Goal: Task Accomplishment & Management: Manage account settings

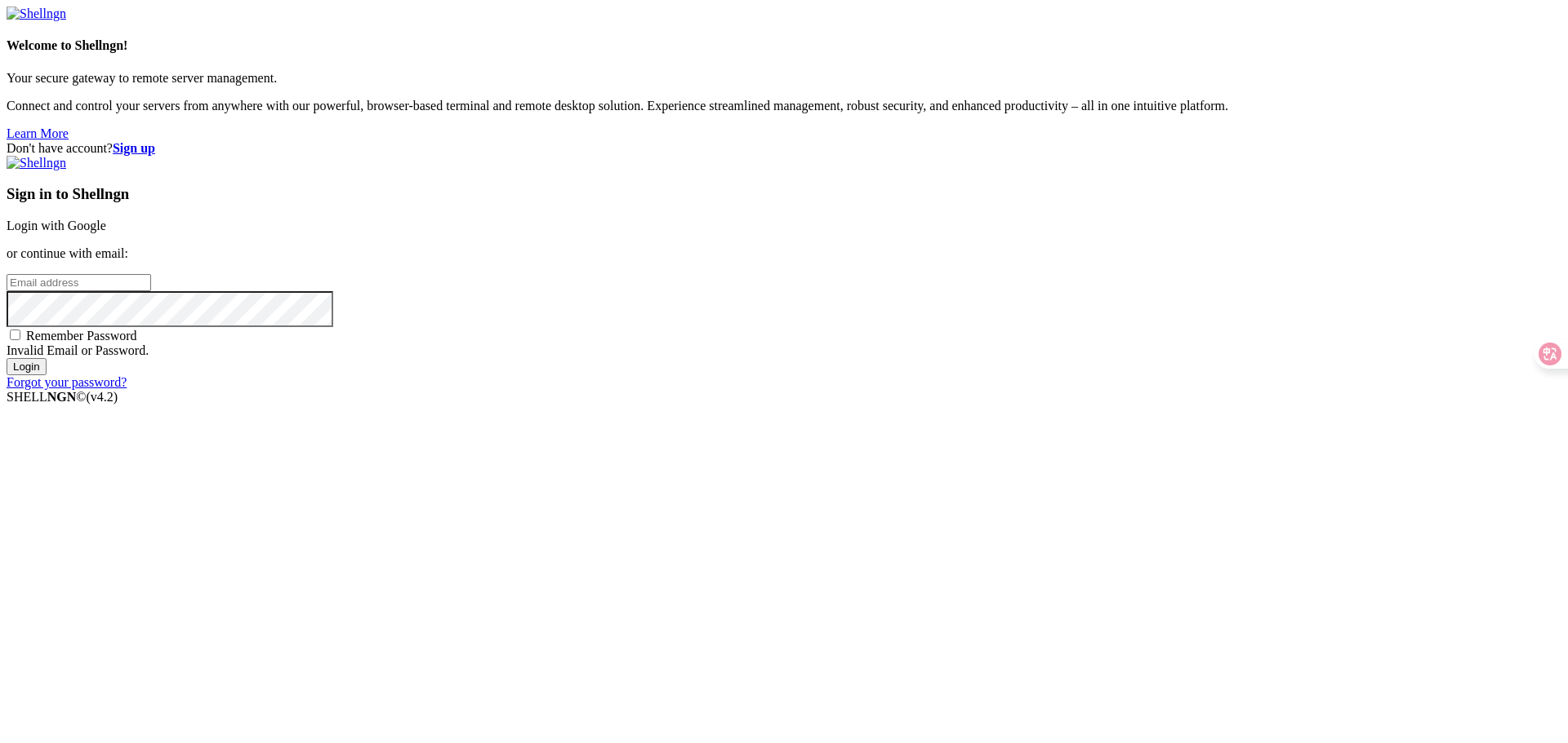
click at [106, 233] on link "Login with Google" at bounding box center [56, 225] width 100 height 13
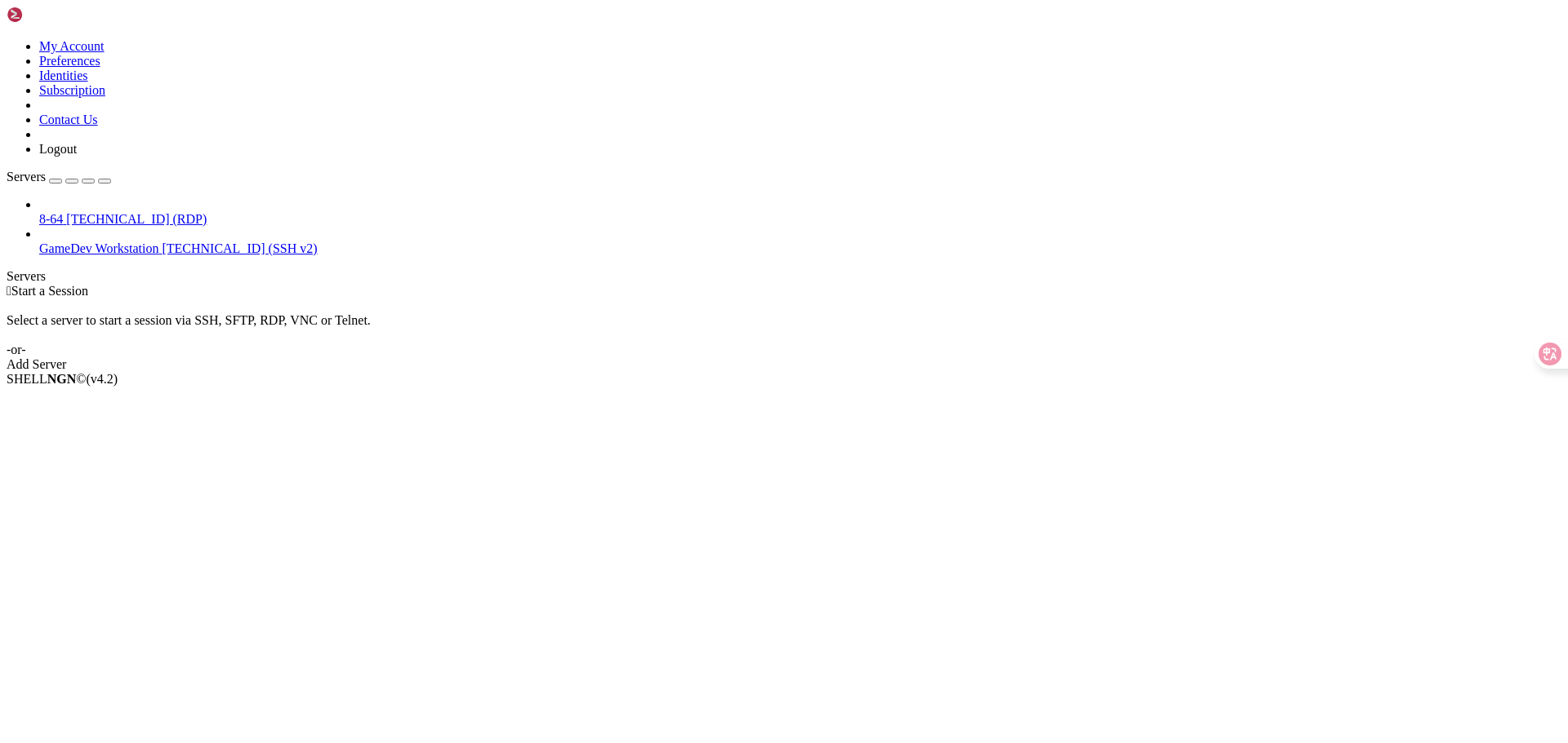
click at [135, 242] on span "GameDev Workstation" at bounding box center [99, 248] width 119 height 13
click at [68, 242] on span "GameDev Workstation" at bounding box center [99, 248] width 119 height 13
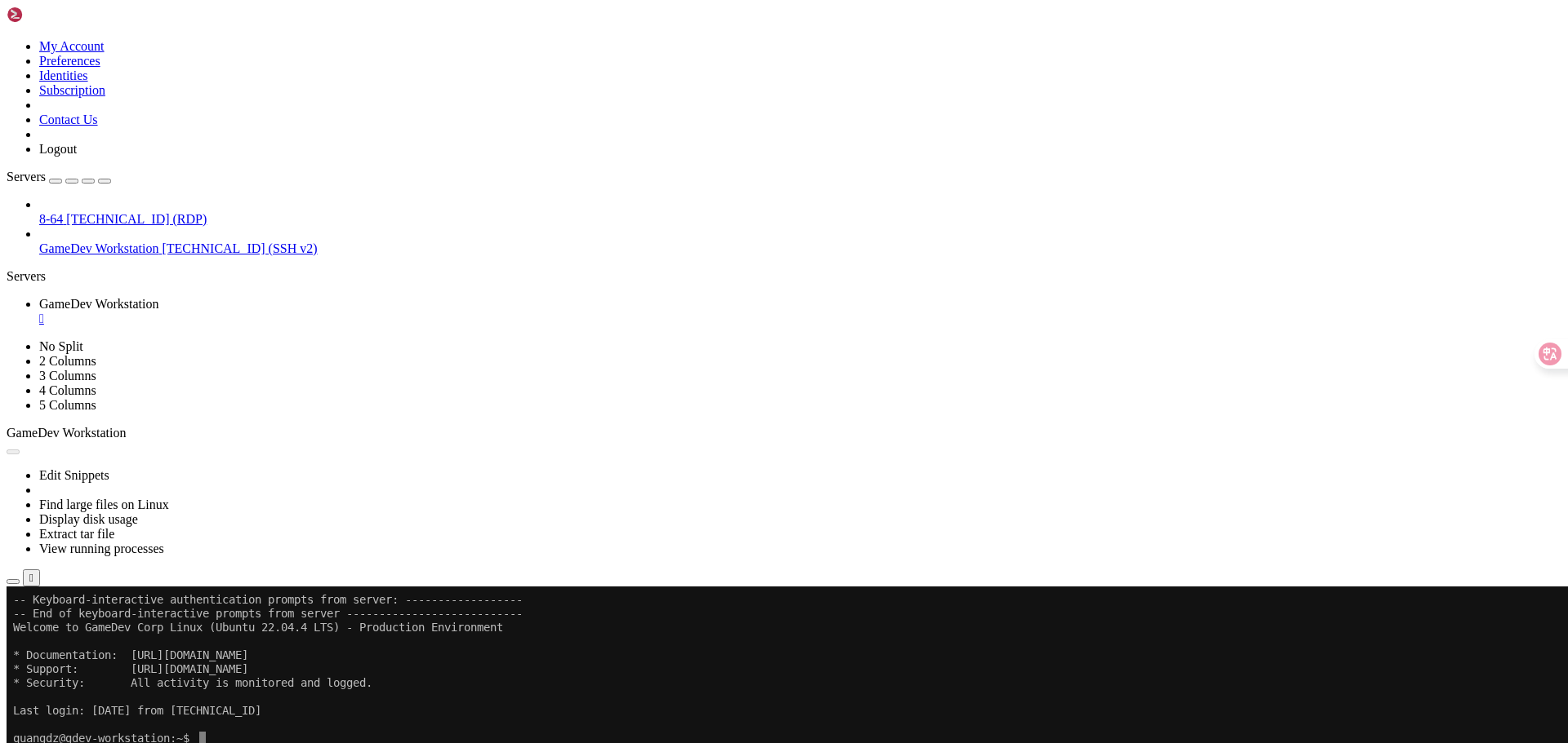
click at [72, 632] on button "Reconnect" at bounding box center [39, 640] width 66 height 17
click at [56, 181] on div "button" at bounding box center [56, 181] width 0 height 0
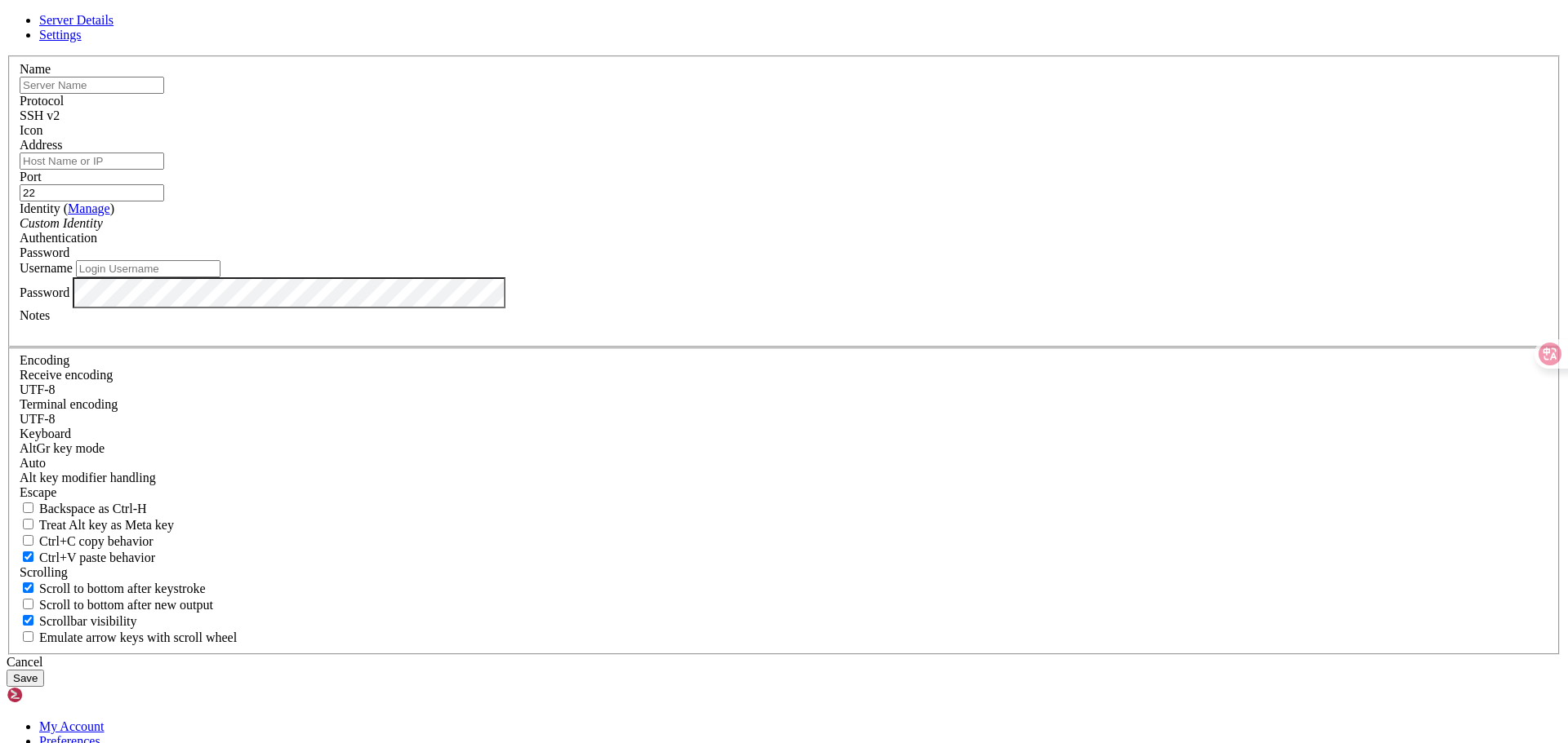
click at [677, 94] on div "Name" at bounding box center [784, 77] width 1528 height 31
click at [164, 94] on input "text" at bounding box center [92, 85] width 145 height 17
type input "Ubuntu 24.04 (2-2)"
click at [745, 170] on div "Address" at bounding box center [784, 153] width 1528 height 31
click at [164, 170] on input "Address" at bounding box center [92, 161] width 145 height 17
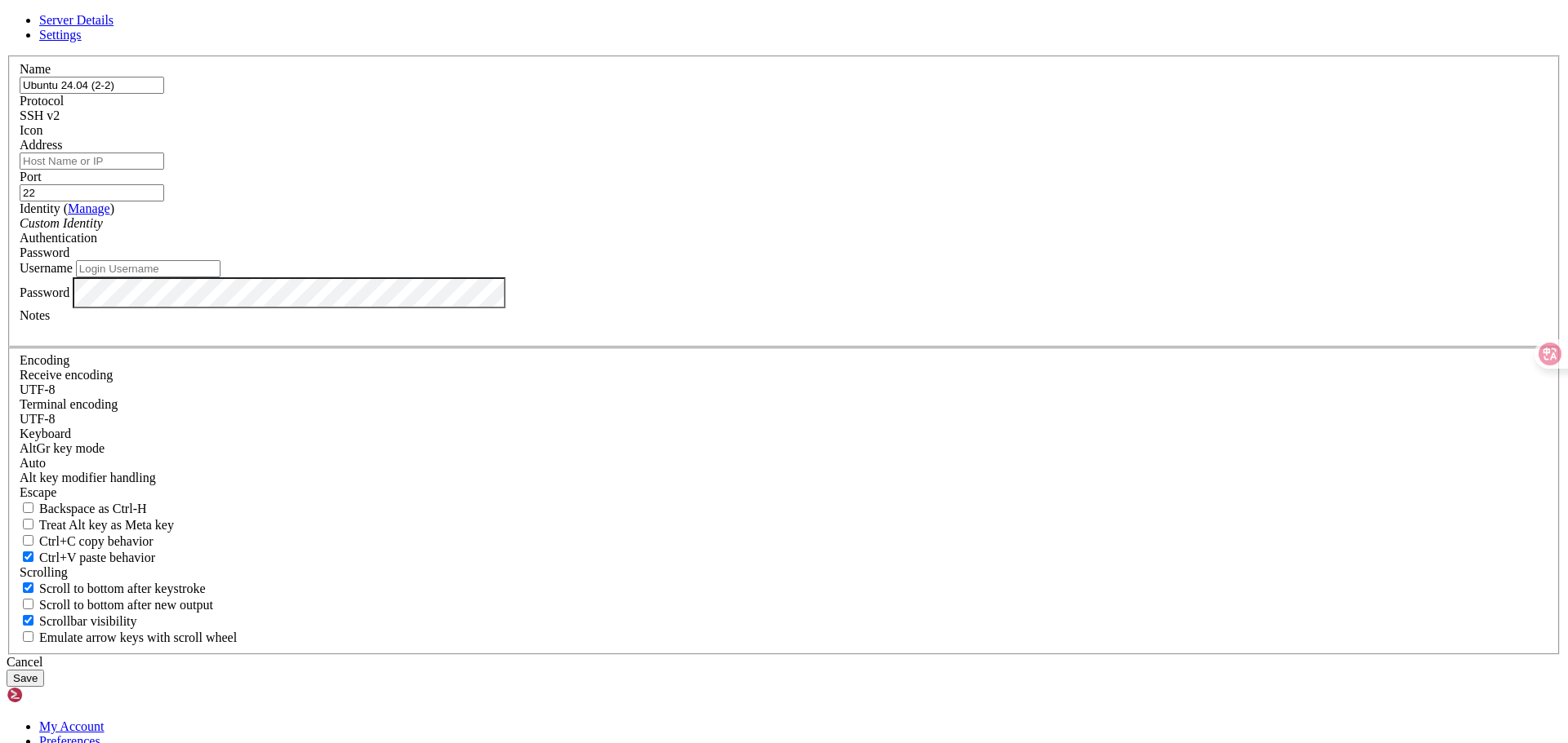
paste input "quangdz@[TECHNICAL_ID]"
drag, startPoint x: 635, startPoint y: 284, endPoint x: 565, endPoint y: 271, distance: 71.2
click at [565, 170] on div "Address quangdz@[TECHNICAL_ID]" at bounding box center [784, 153] width 1528 height 31
type input "[TECHNICAL_ID]"
click at [69, 260] on span "Password" at bounding box center [44, 252] width 50 height 13
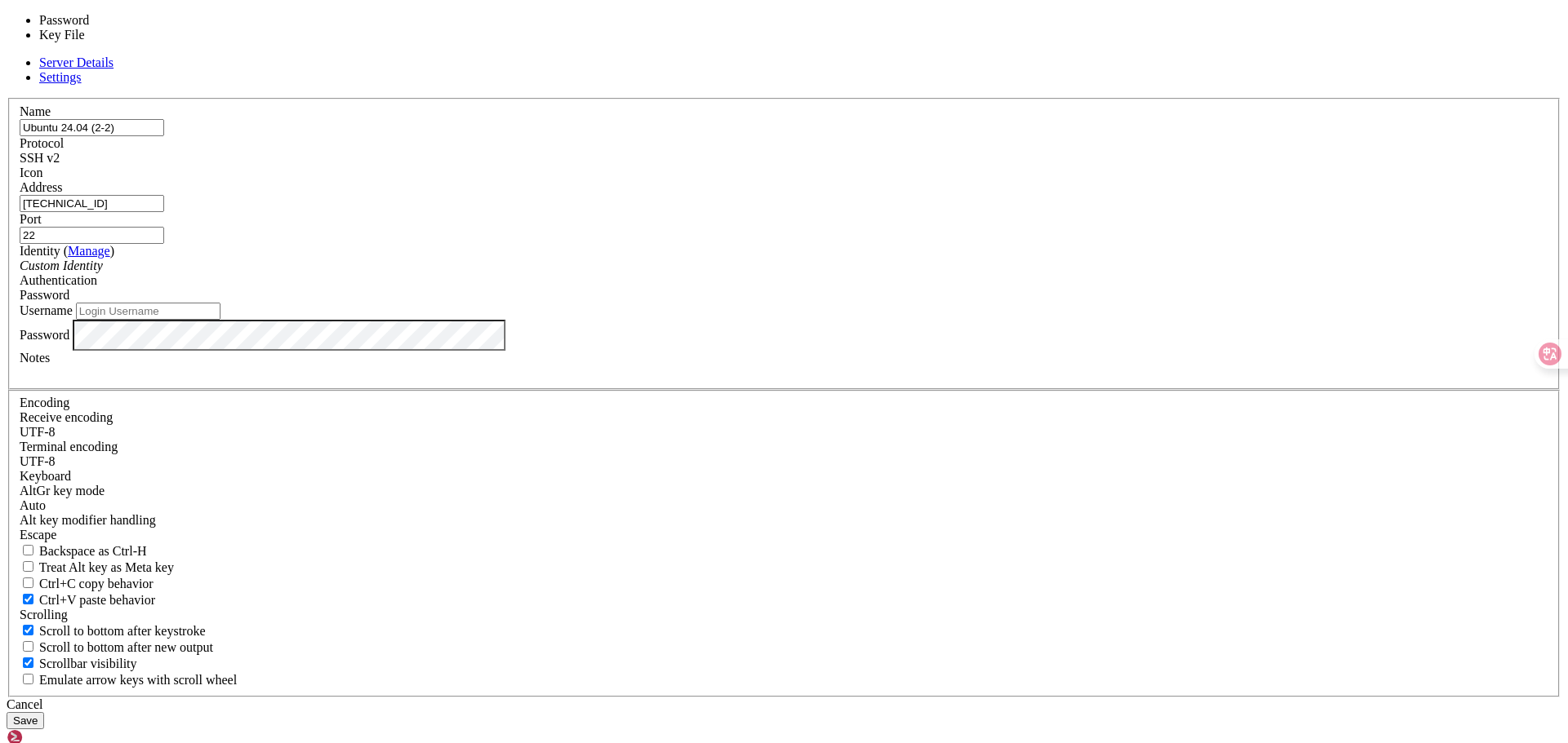
click at [69, 302] on span "Password" at bounding box center [44, 294] width 50 height 13
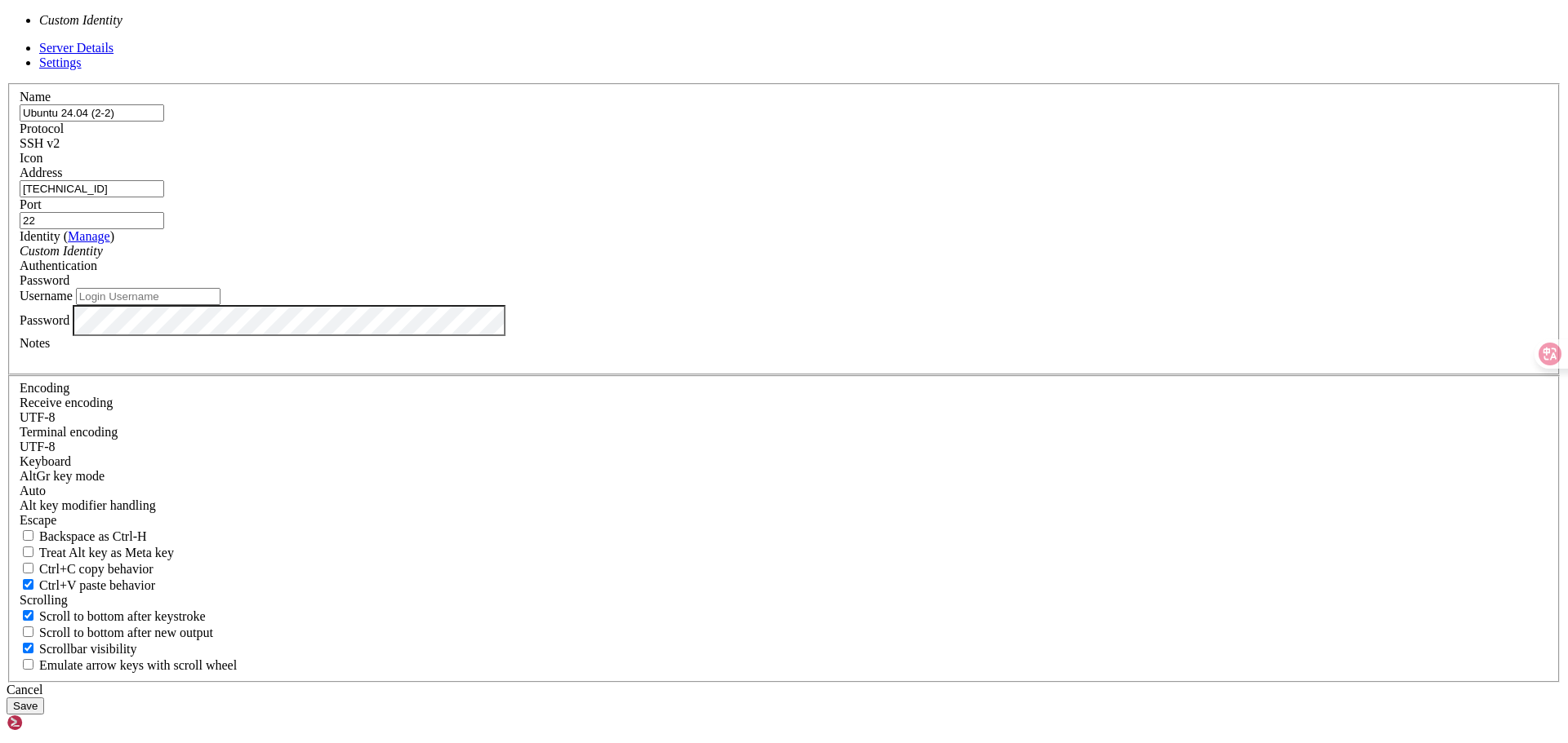
click at [696, 259] on div "Custom Identity" at bounding box center [784, 251] width 1528 height 14
click at [695, 259] on div "Custom Identity" at bounding box center [784, 251] width 1528 height 14
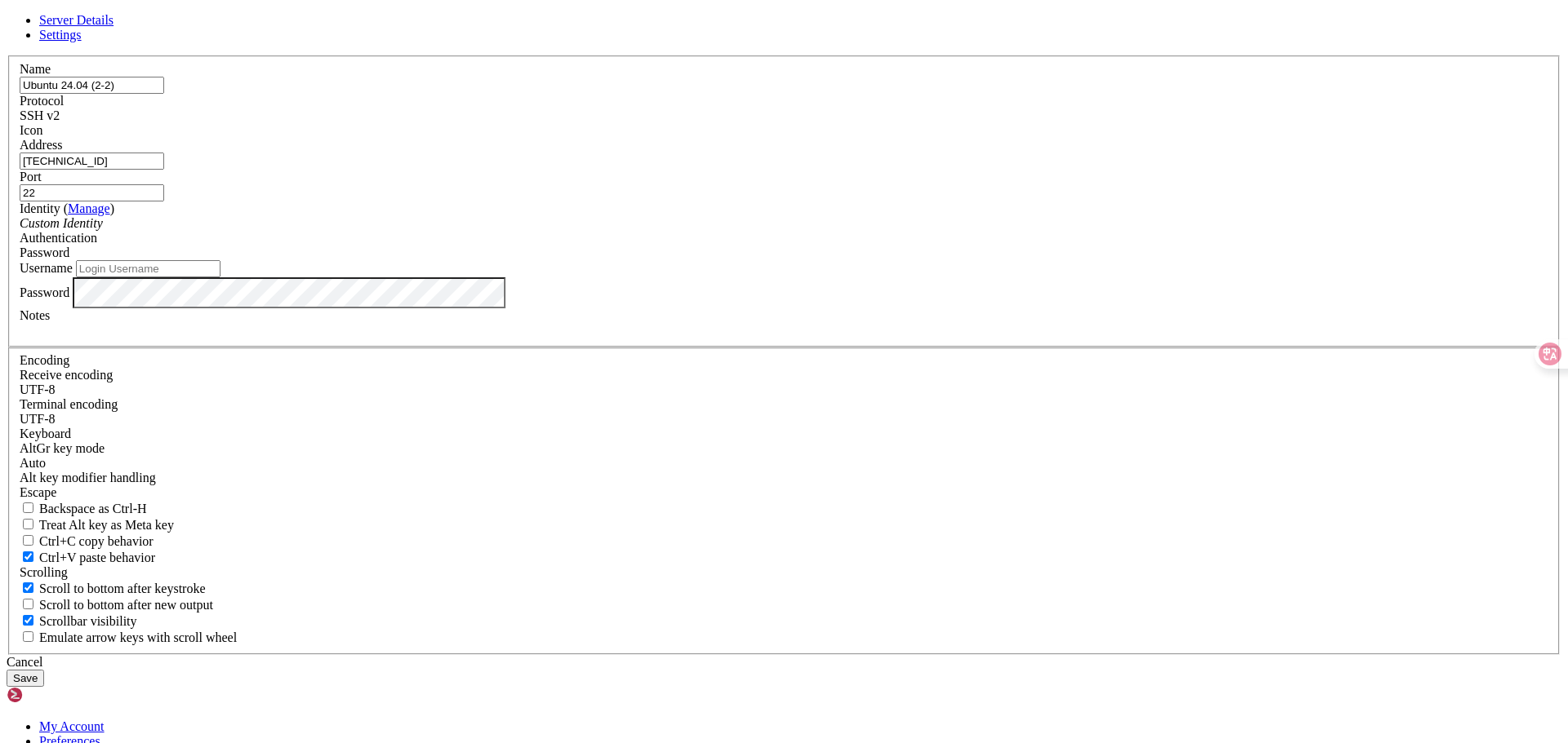
click at [221, 277] on input "Username" at bounding box center [148, 268] width 145 height 17
type input "quangdz"
click at [44, 670] on button "Save" at bounding box center [25, 678] width 38 height 17
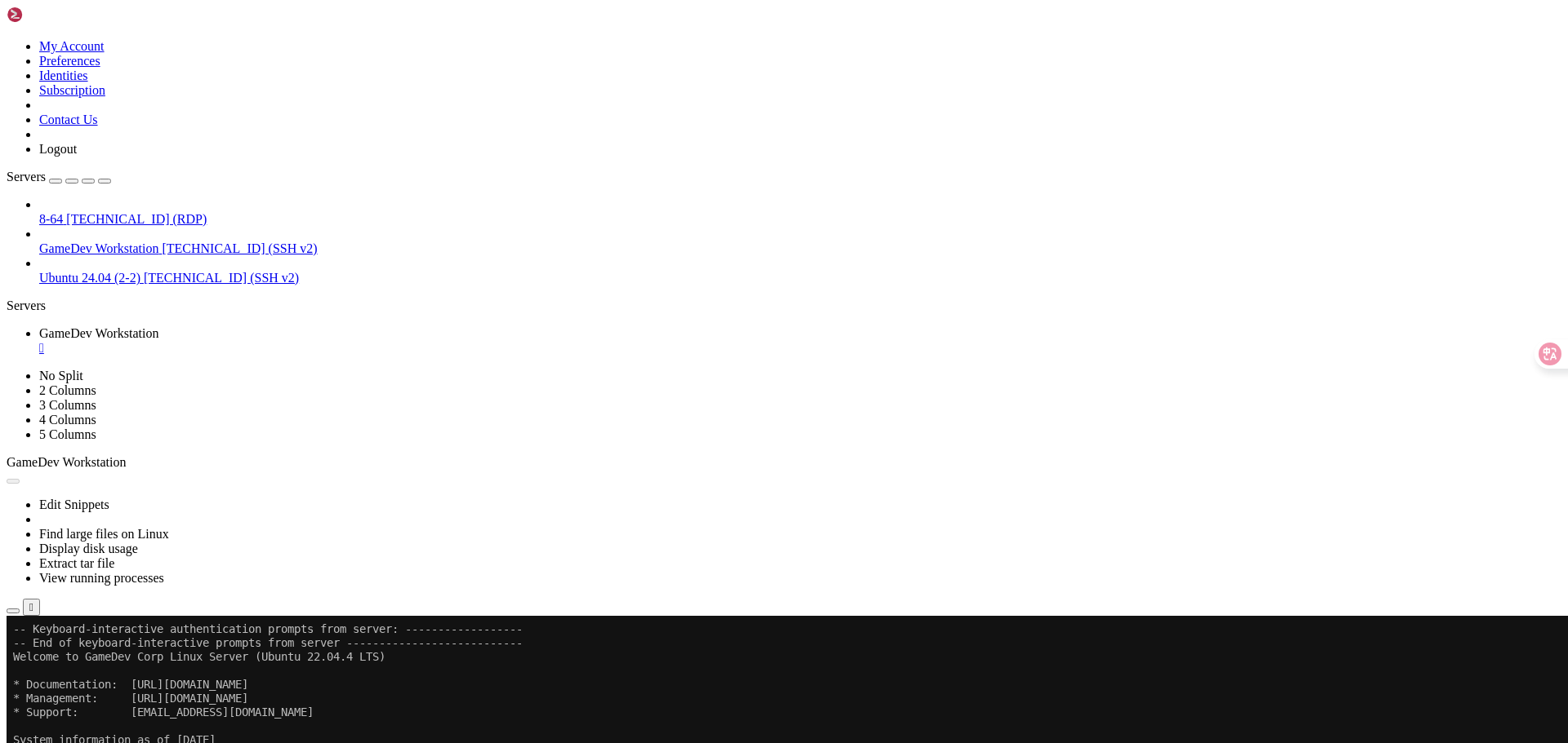
click at [83, 271] on link "Ubuntu 24.04 (2-2) [TECHNICAL_ID] (SSH v2)" at bounding box center [800, 278] width 1522 height 14
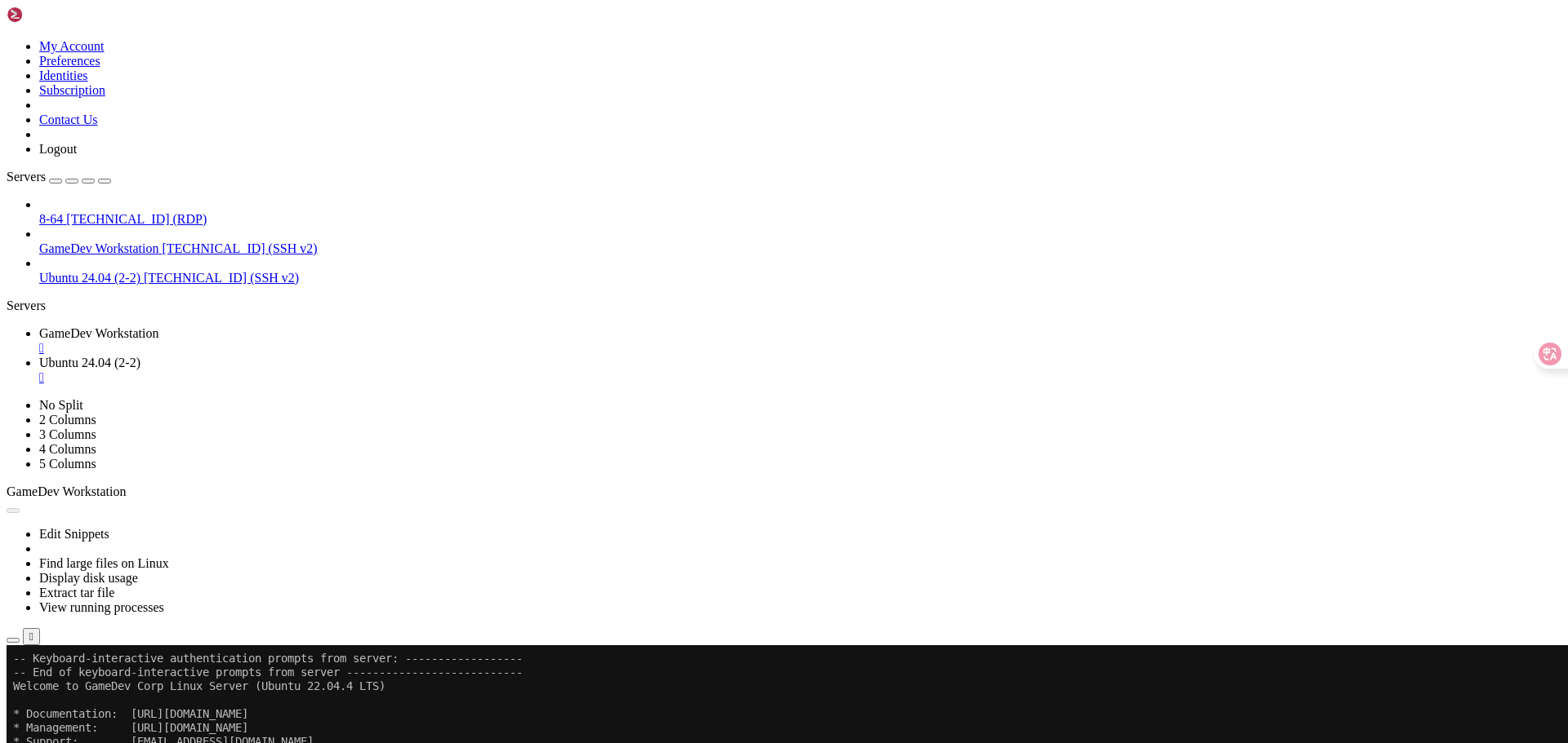
click at [343, 341] on div "" at bounding box center [800, 348] width 1522 height 14
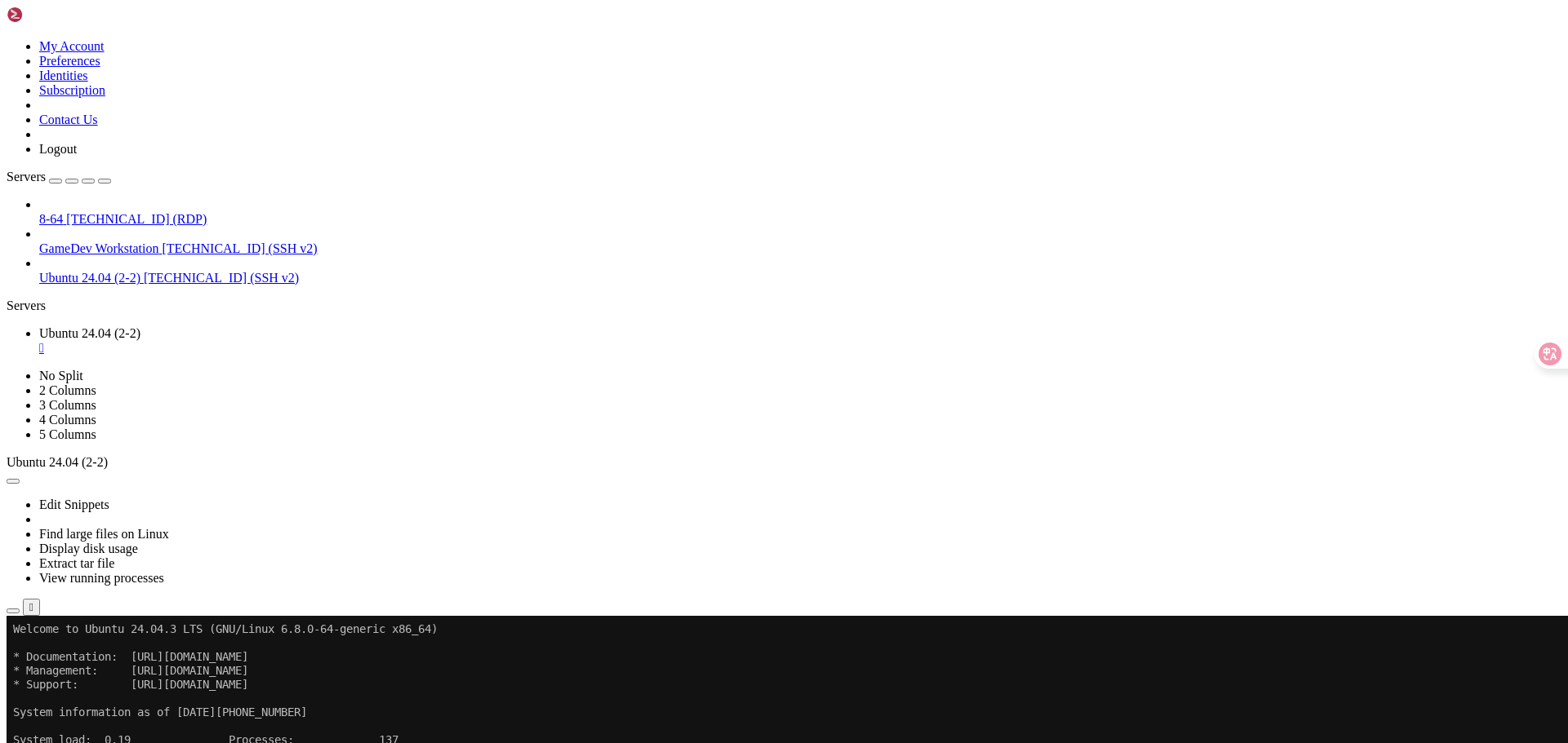
click at [72, 181] on div "button" at bounding box center [72, 181] width 0 height 0
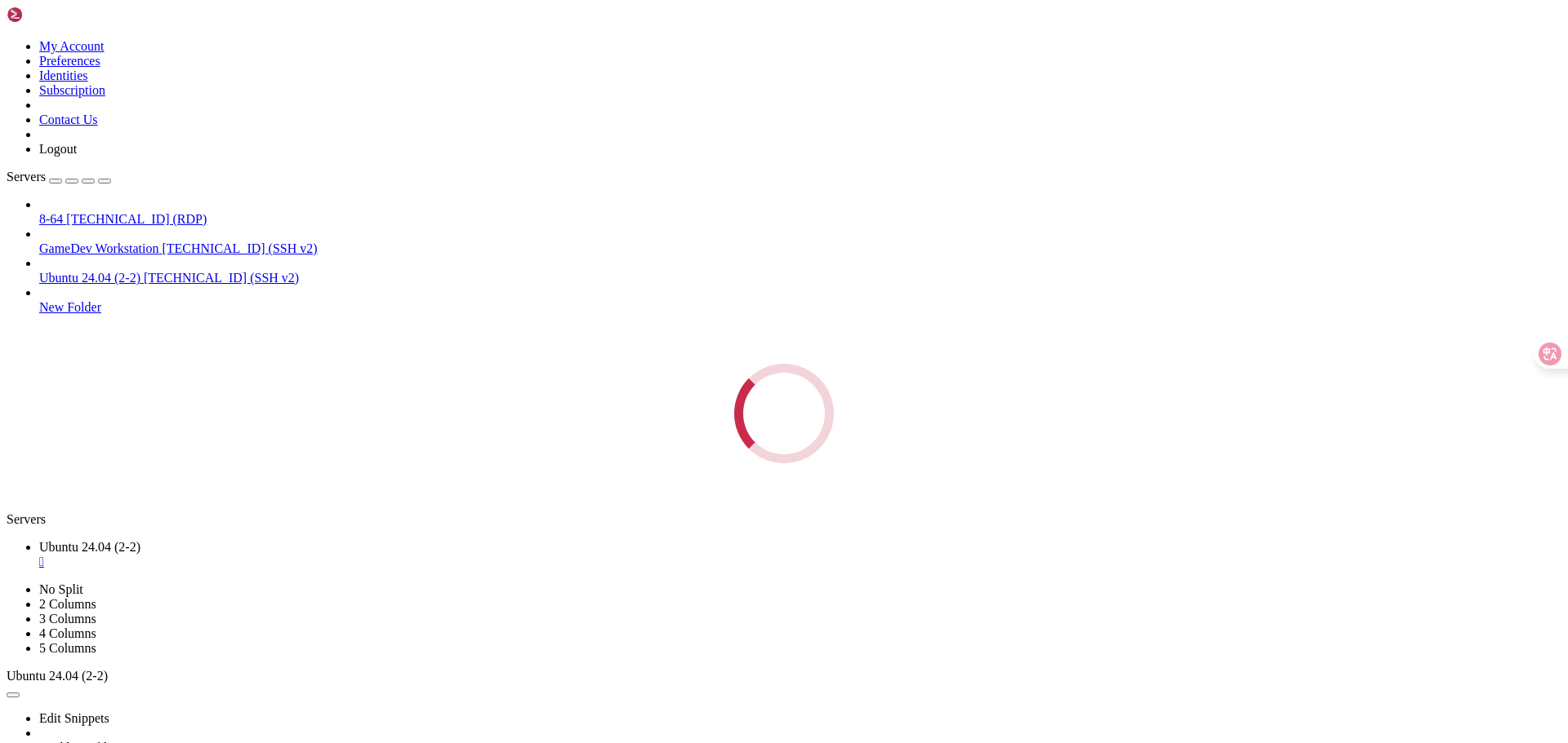
click at [166, 321] on div "Servers 8-64 [TECHNICAL_ID] (RDP) GameDev Workstation [TECHNICAL_ID] (SSH v2) U…" at bounding box center [783, 317] width 1554 height 294
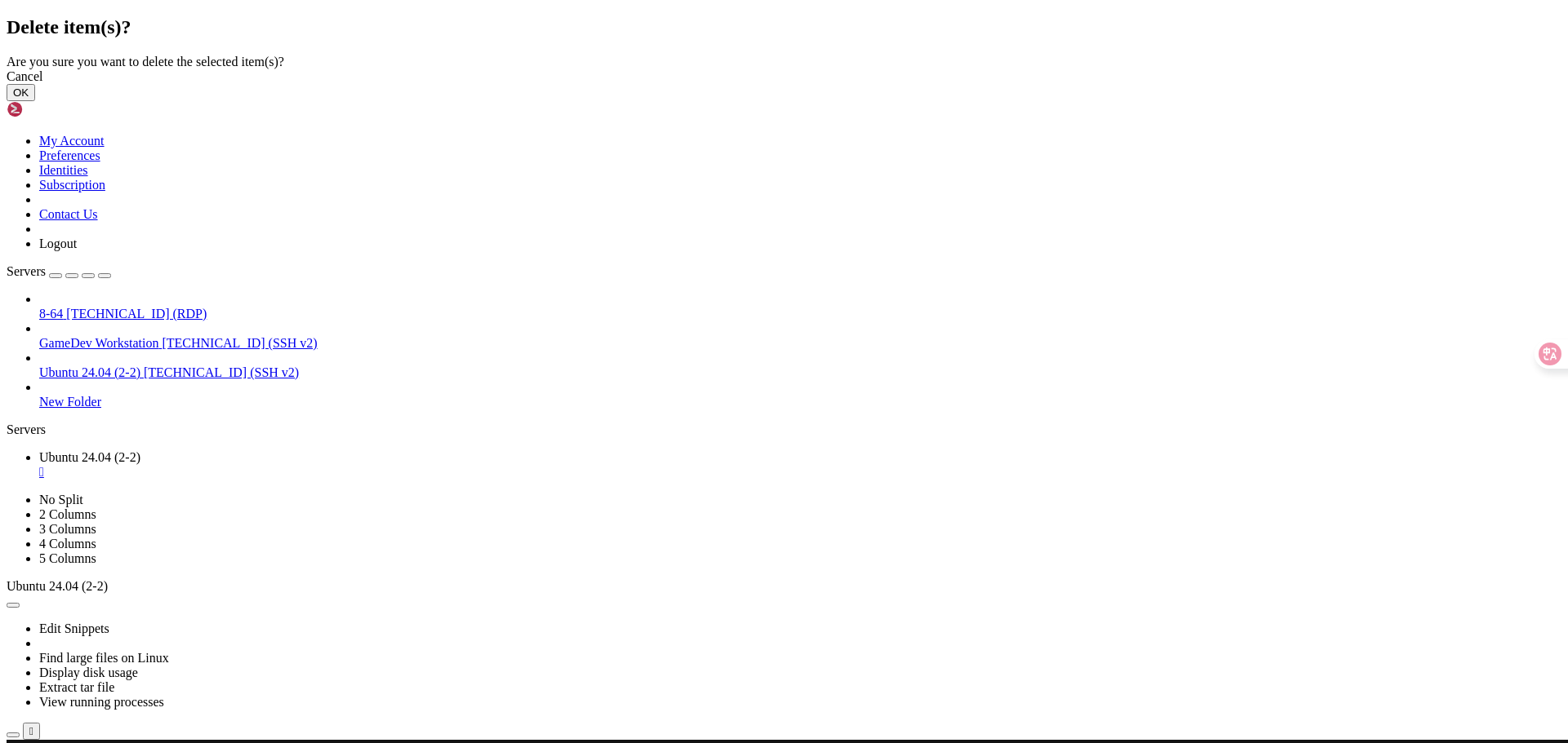
click at [35, 101] on button "OK" at bounding box center [21, 92] width 29 height 17
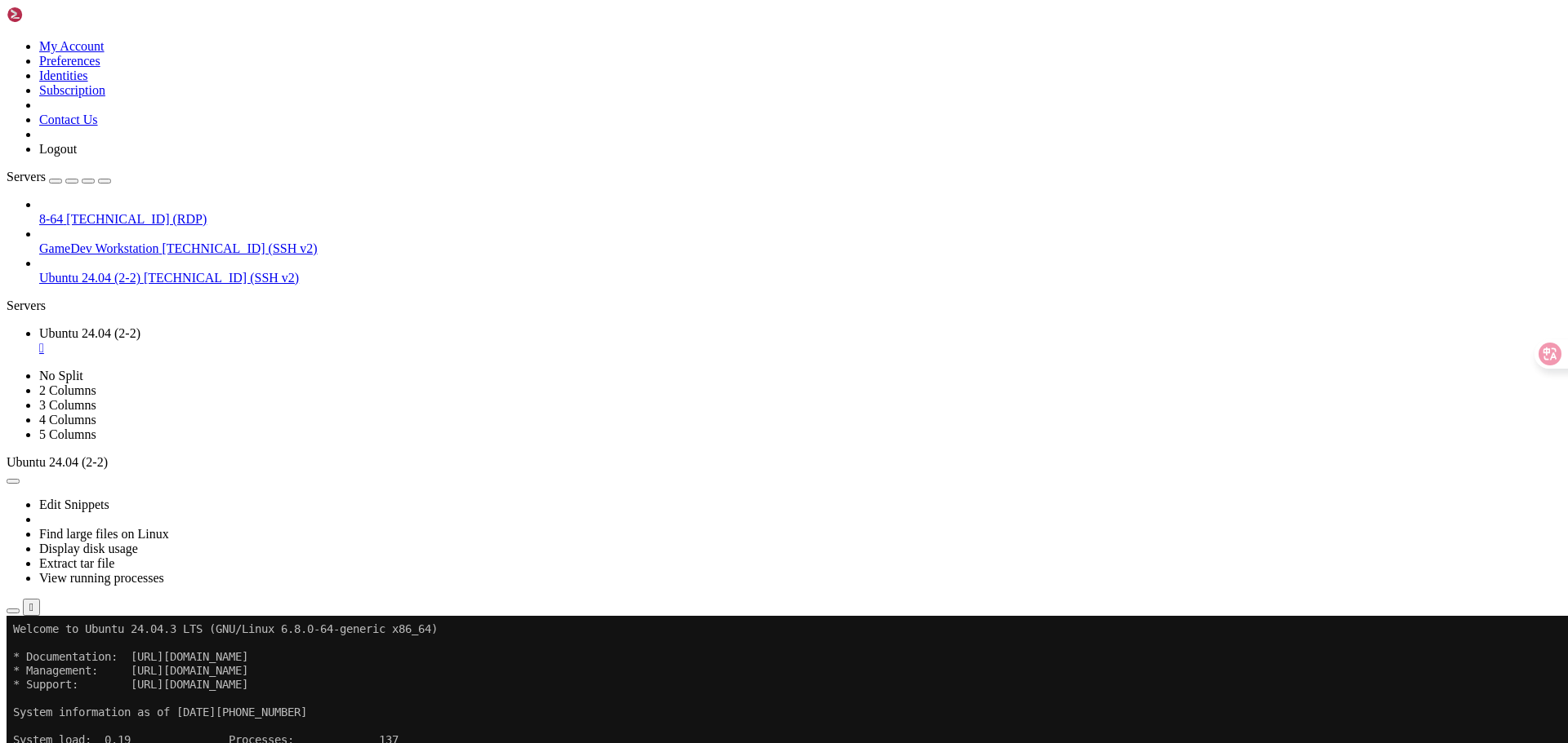
click at [14, 612] on icon "button" at bounding box center [14, 612] width 0 height 0
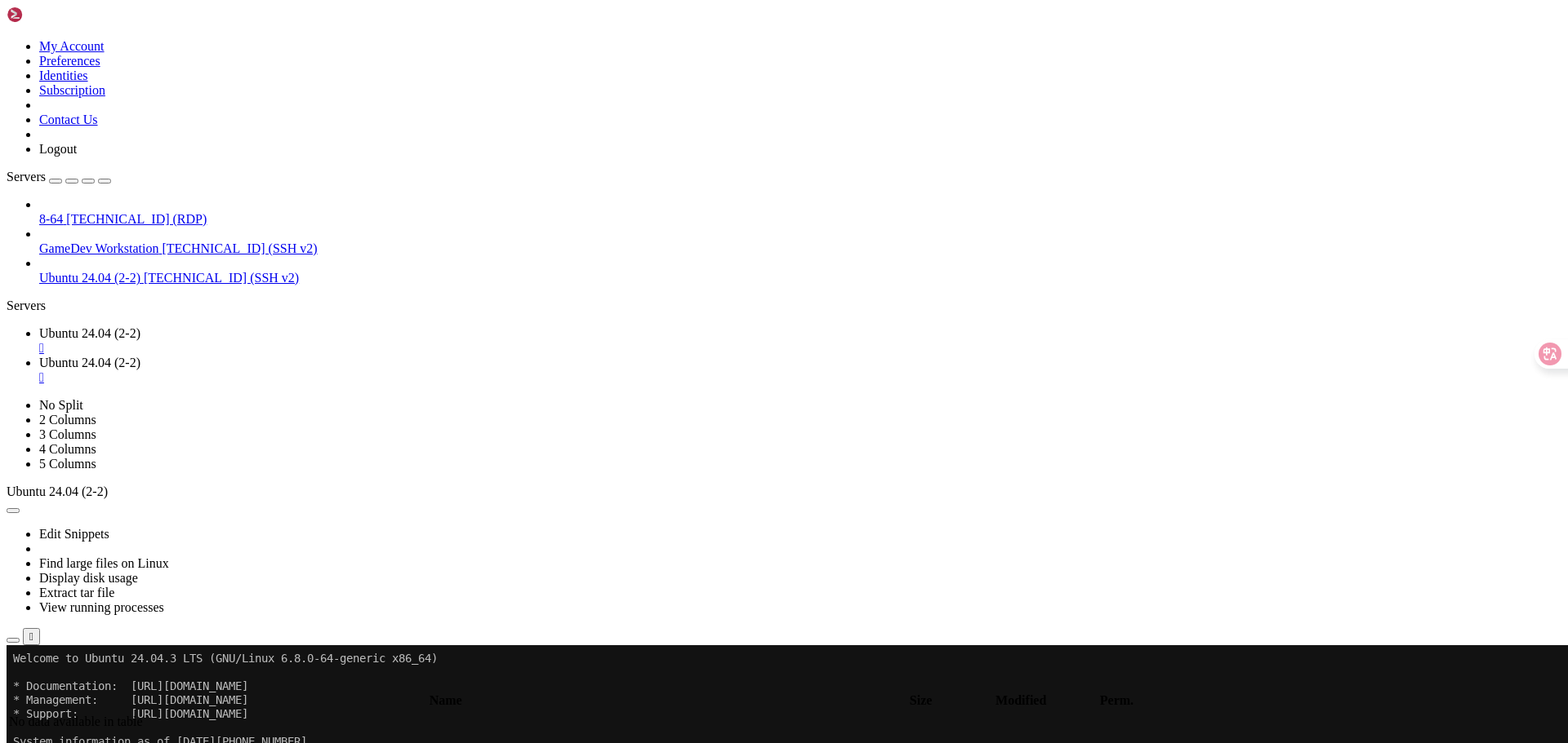
click at [277, 327] on link "Ubuntu 24.04 (2-2) " at bounding box center [800, 341] width 1522 height 30
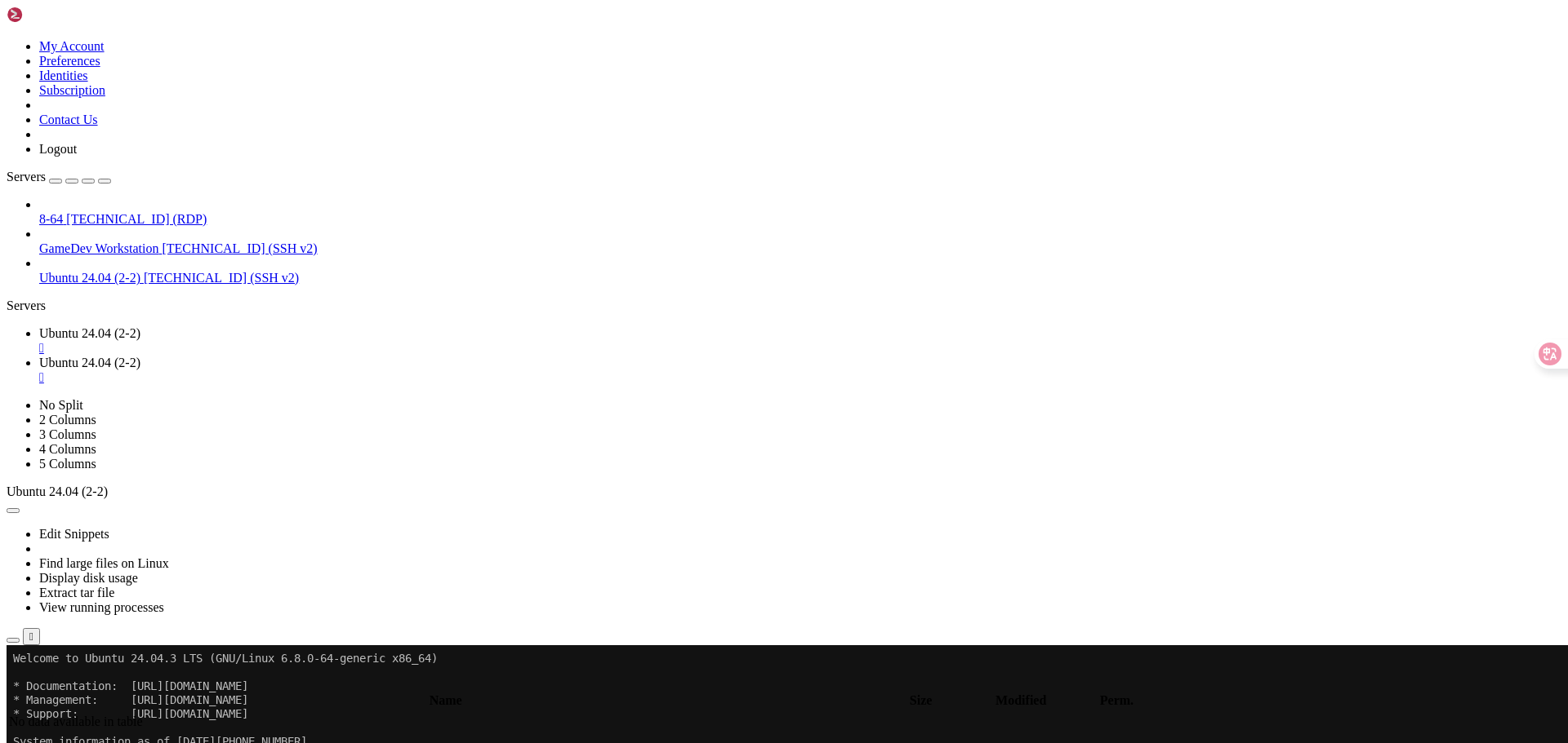
drag, startPoint x: 358, startPoint y: 1198, endPoint x: 152, endPoint y: 1091, distance: 232.1
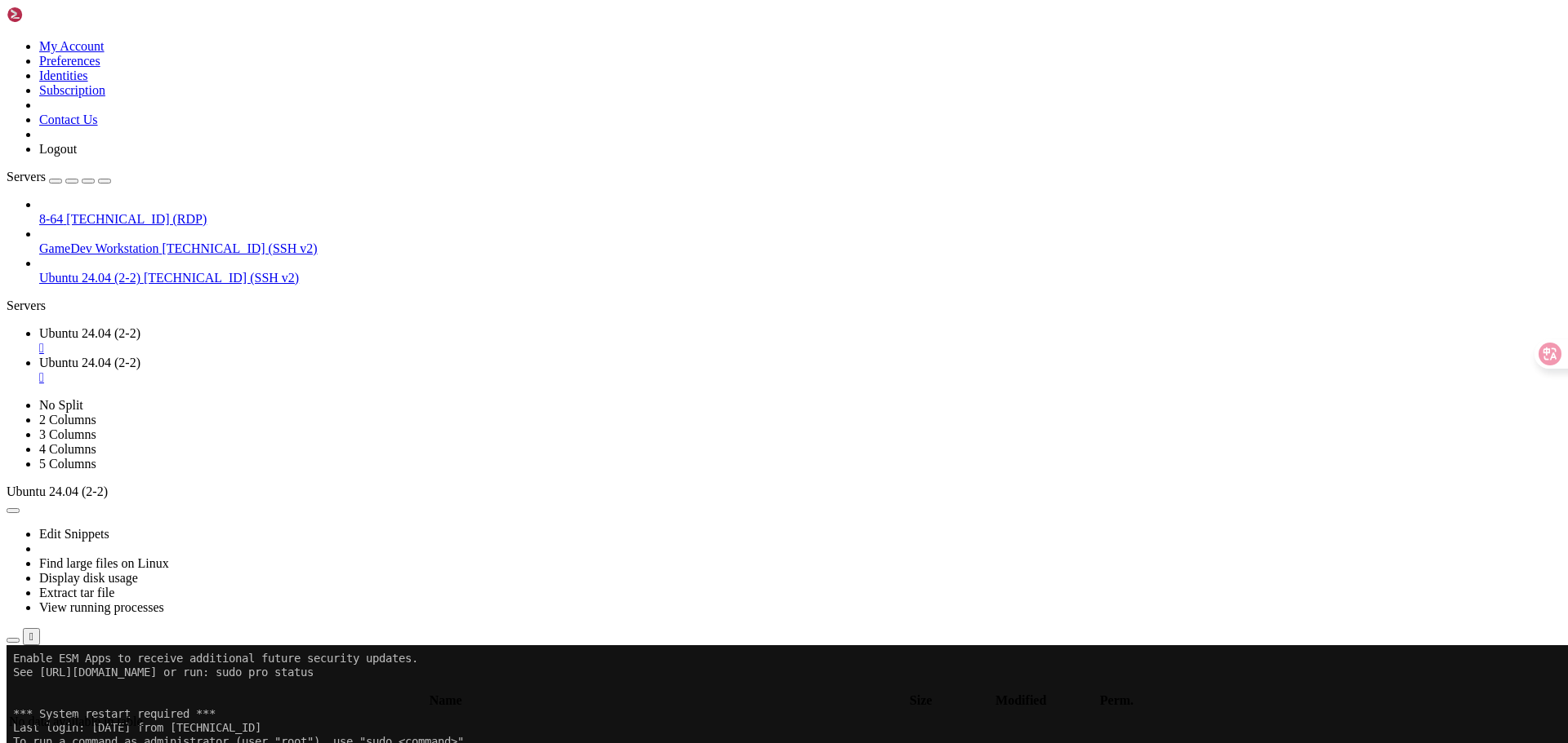
scroll to position [486, 0]
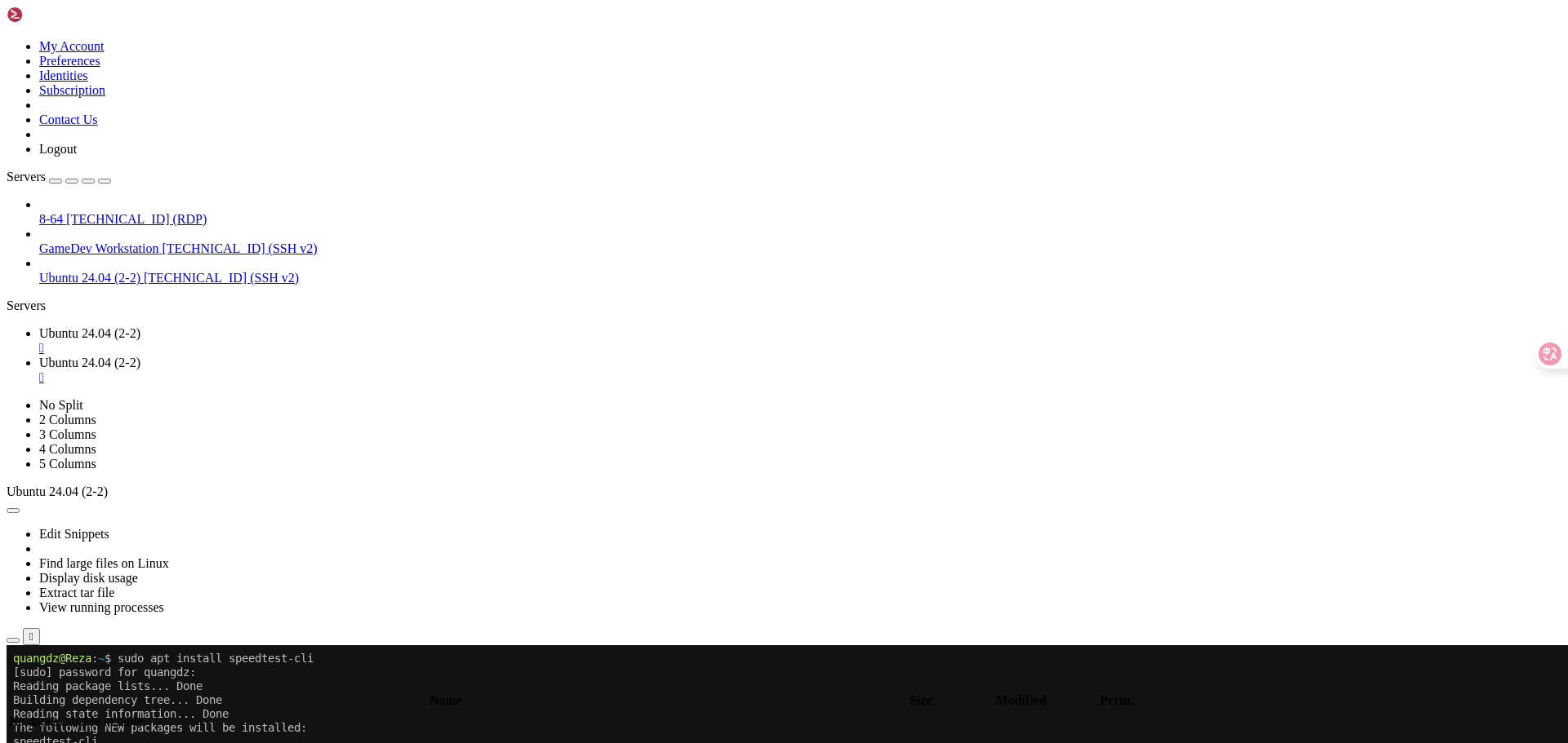
drag, startPoint x: 518, startPoint y: 1059, endPoint x: 512, endPoint y: 1069, distance: 11.7
drag, startPoint x: 512, startPoint y: 1069, endPoint x: 473, endPoint y: 1106, distance: 53.8
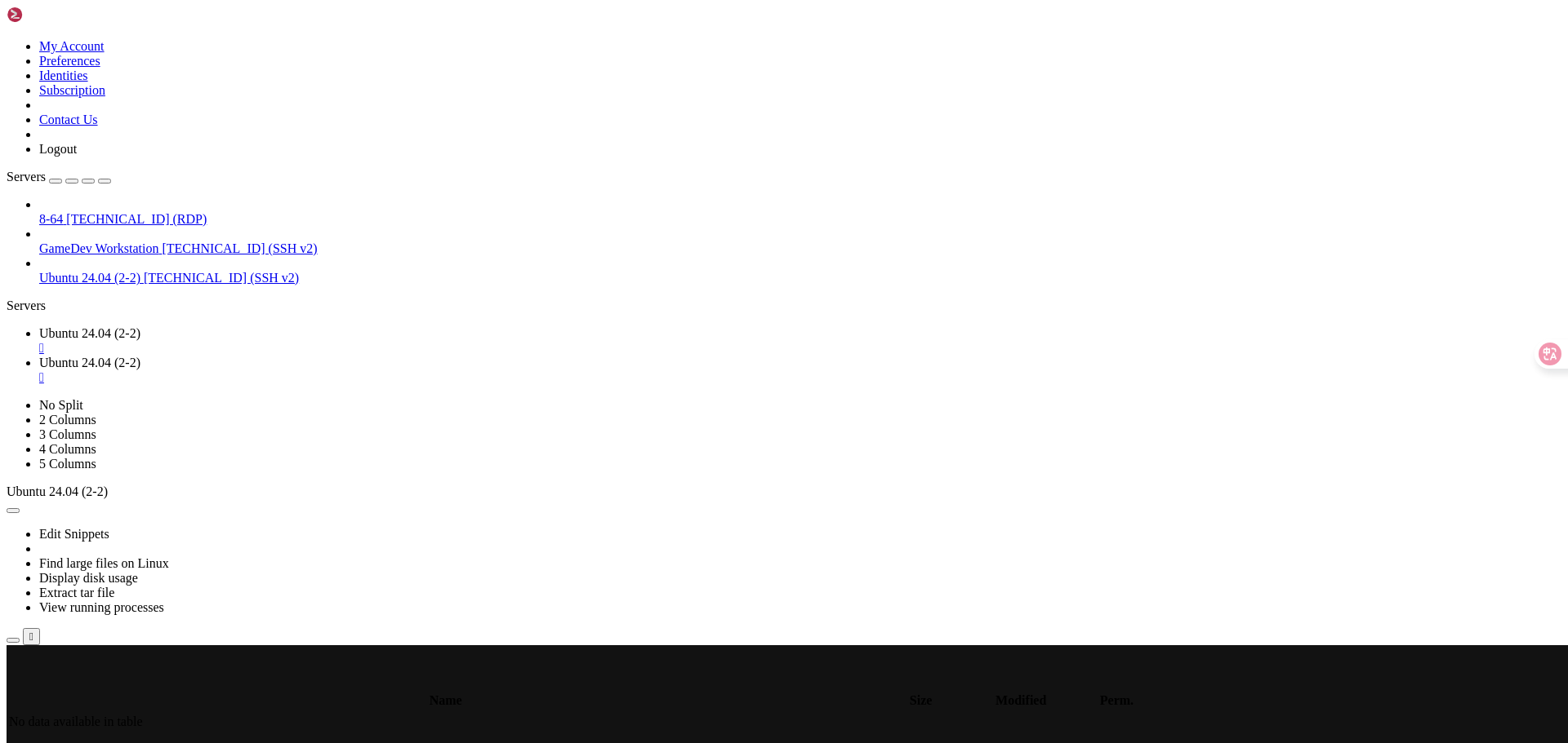
click at [140, 356] on span "Ubuntu 24.04 (2-2)" at bounding box center [90, 363] width 101 height 13
click at [500, 371] on div "" at bounding box center [800, 378] width 1522 height 14
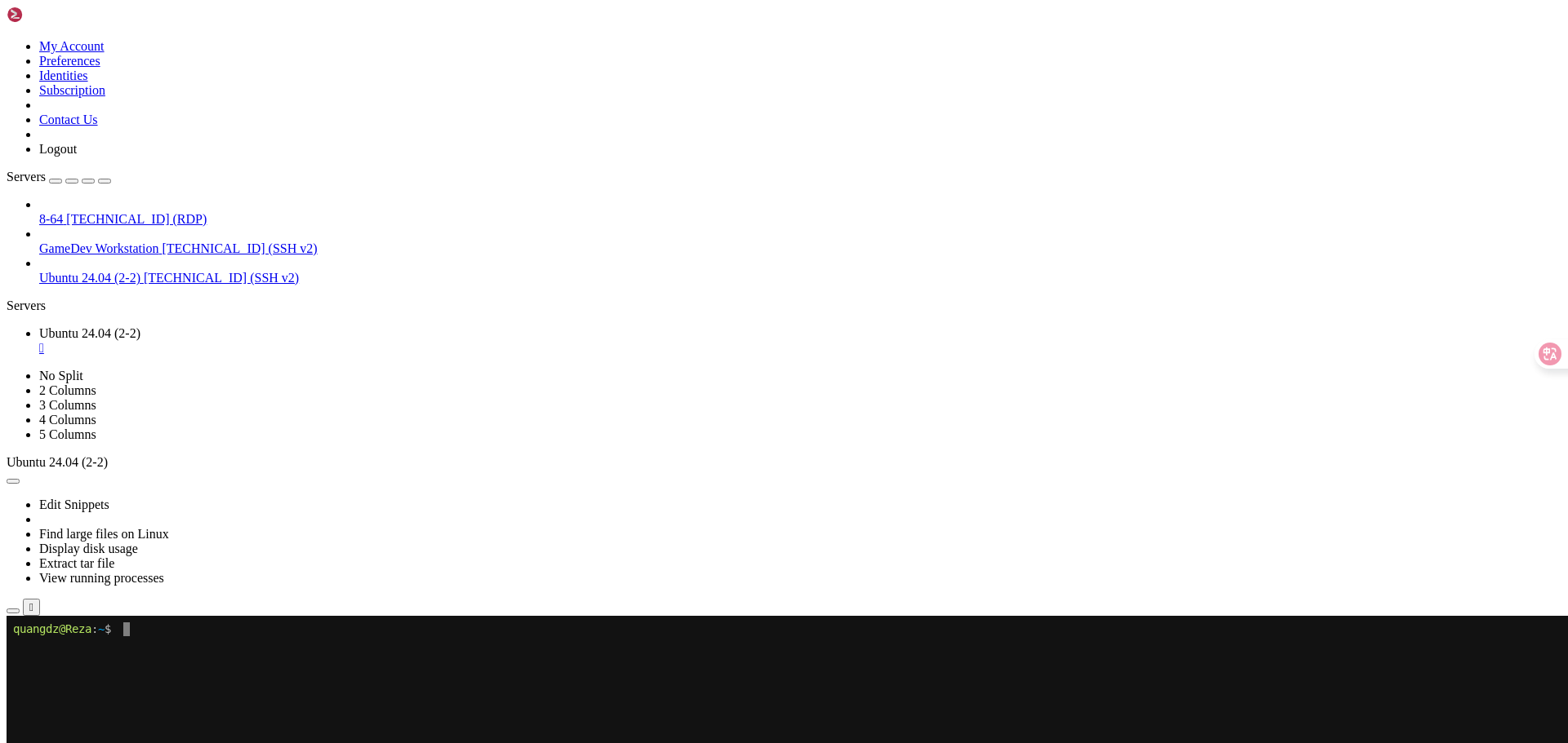
click at [340, 341] on div "" at bounding box center [800, 348] width 1522 height 14
